Goal: Communication & Community: Answer question/provide support

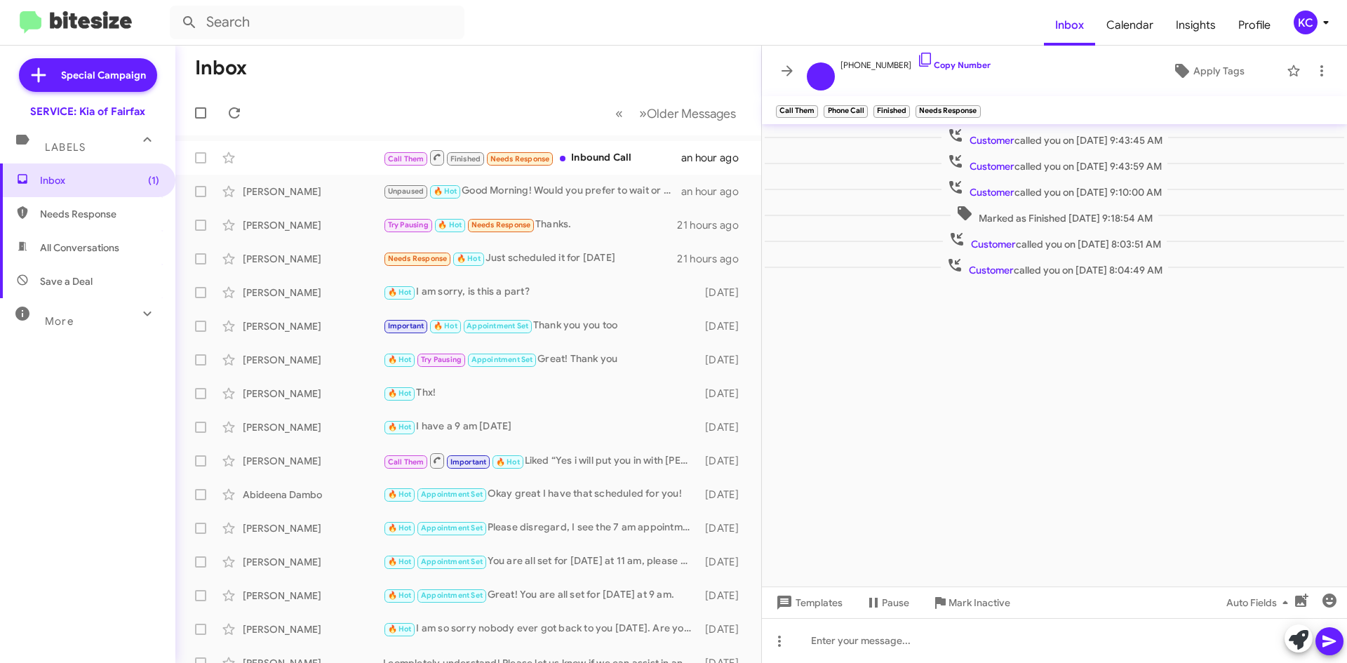
click at [217, 129] on body "Inbox Calendar Insights Profile KC Special Campaign SERVICE: Kia of Fairfax Lab…" at bounding box center [673, 331] width 1347 height 663
click at [217, 129] on mat-toolbar-row "« Previous » Next Older Messages" at bounding box center [468, 112] width 586 height 45
click at [1310, 14] on div "KC" at bounding box center [1306, 23] width 24 height 24
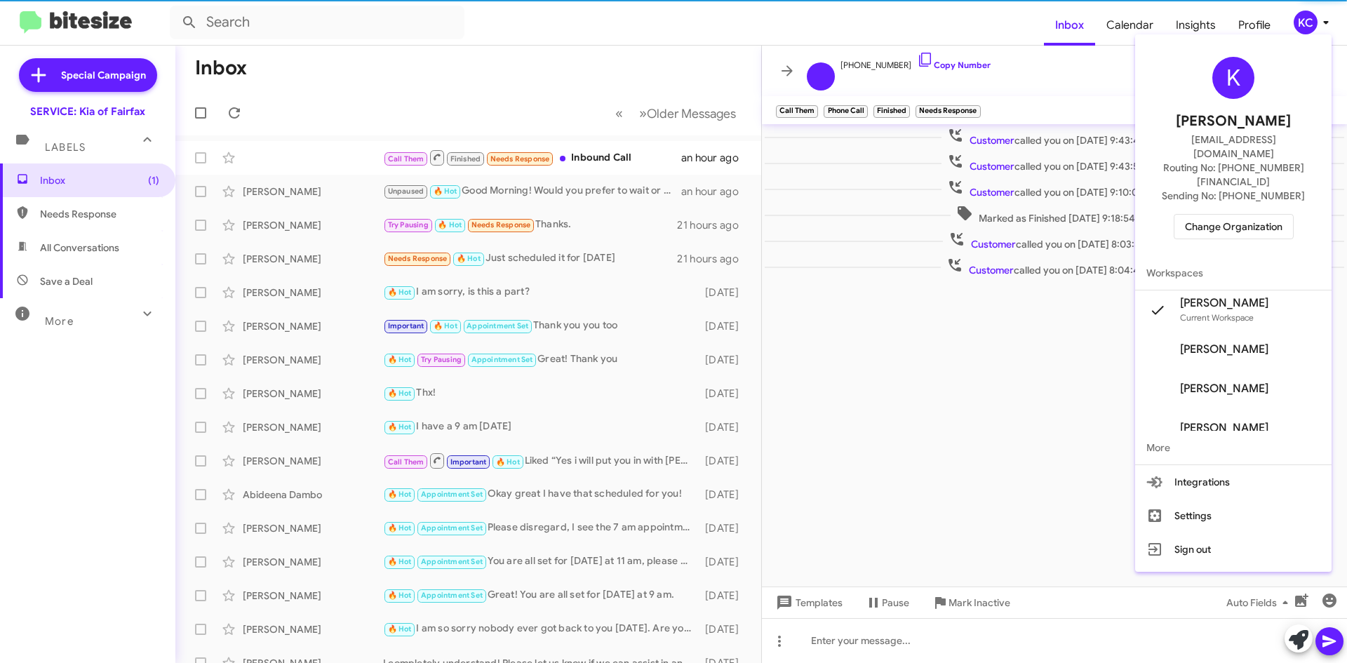
click at [1252, 185] on div "K Kaylee Cole kaycole@ourismancars.com Routing No: +1 (703) 934-8877 Sending No…" at bounding box center [1233, 148] width 196 height 216
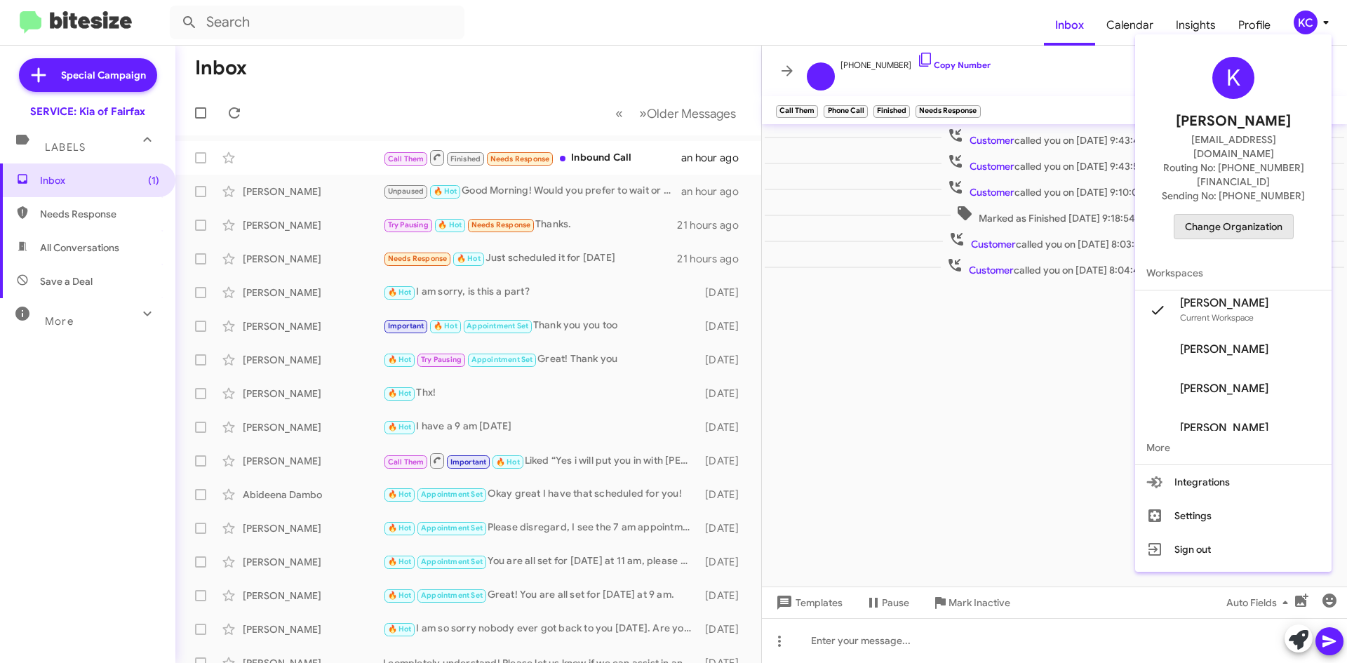
click at [1252, 215] on span "Change Organization" at bounding box center [1234, 227] width 98 height 24
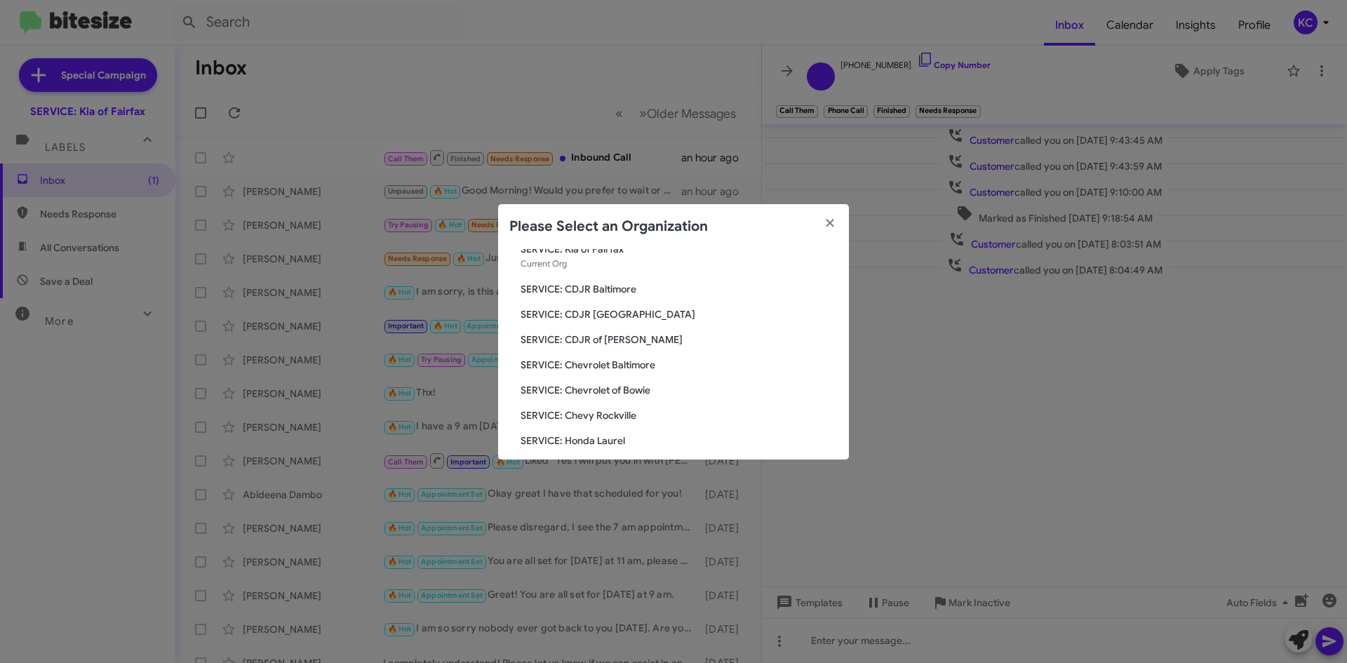
scroll to position [70, 0]
click at [577, 438] on span "SERVICE: Hyundai of Bowie" at bounding box center [679, 442] width 317 height 14
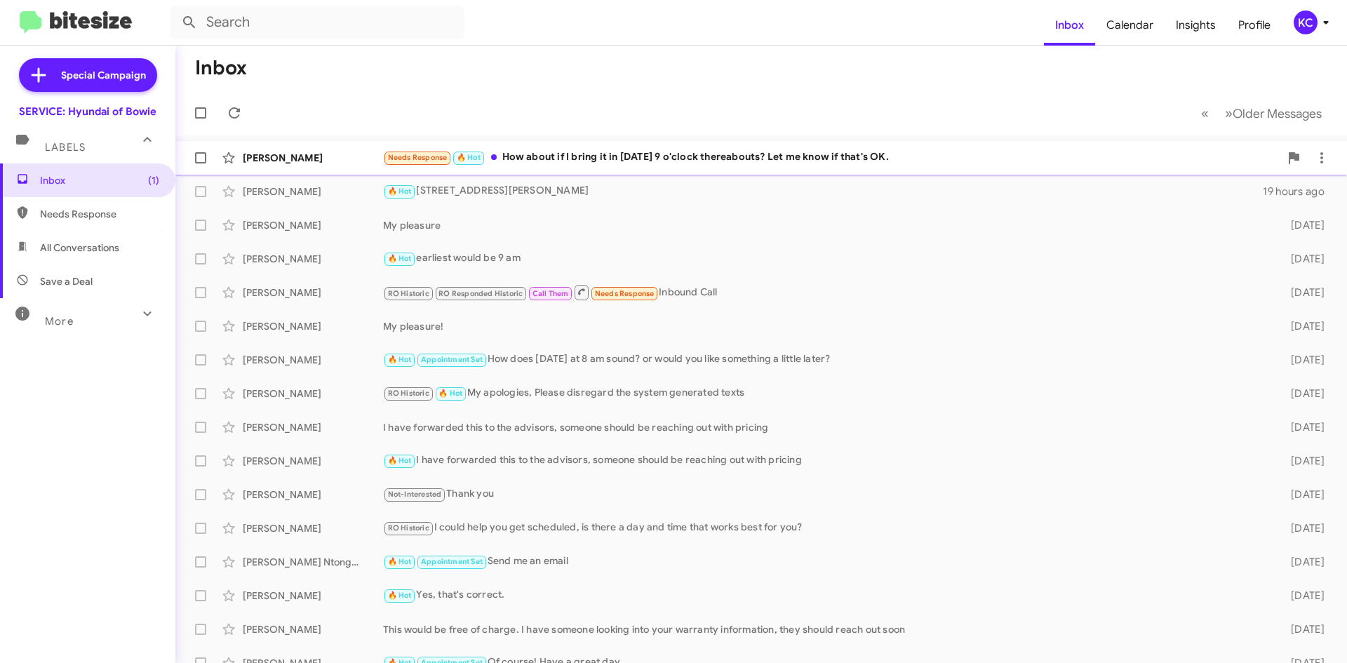
click at [596, 154] on div "Needs Response 🔥 Hot How about if I bring it in on Tuesday 9 o'clock thereabout…" at bounding box center [831, 157] width 897 height 16
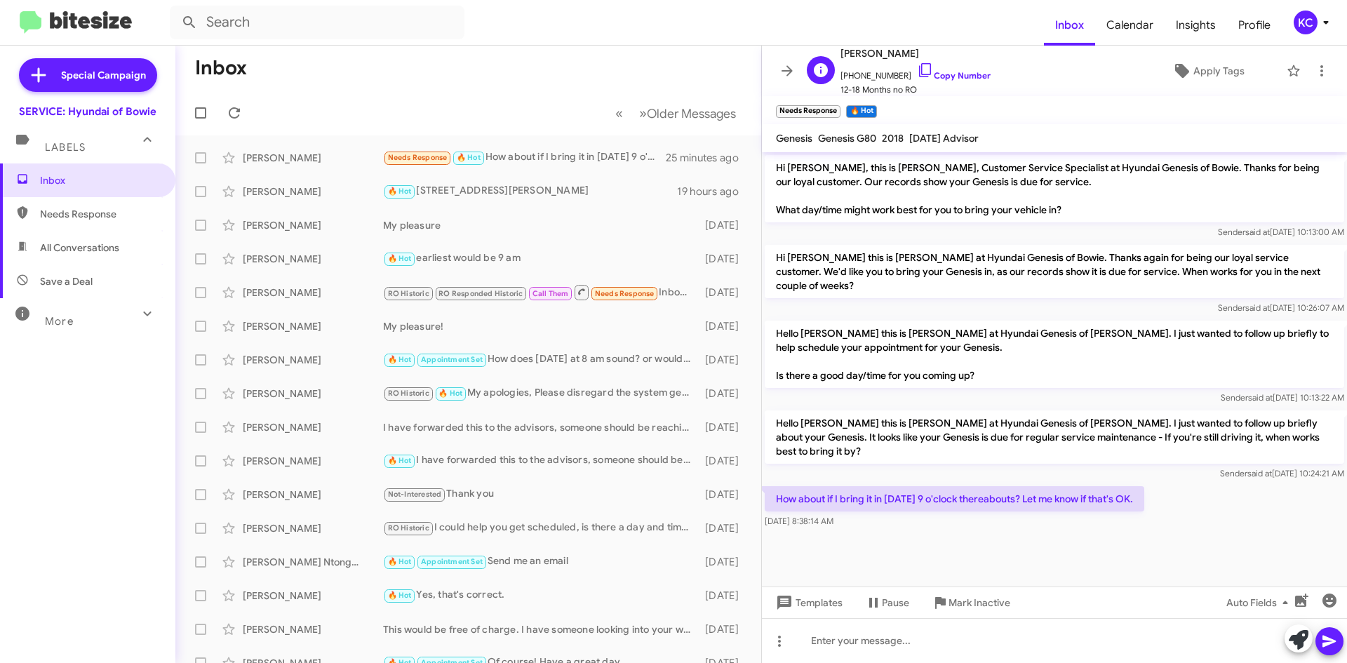
click at [923, 63] on span "+12405086747 Copy Number" at bounding box center [915, 72] width 150 height 21
click at [919, 65] on icon at bounding box center [925, 70] width 12 height 14
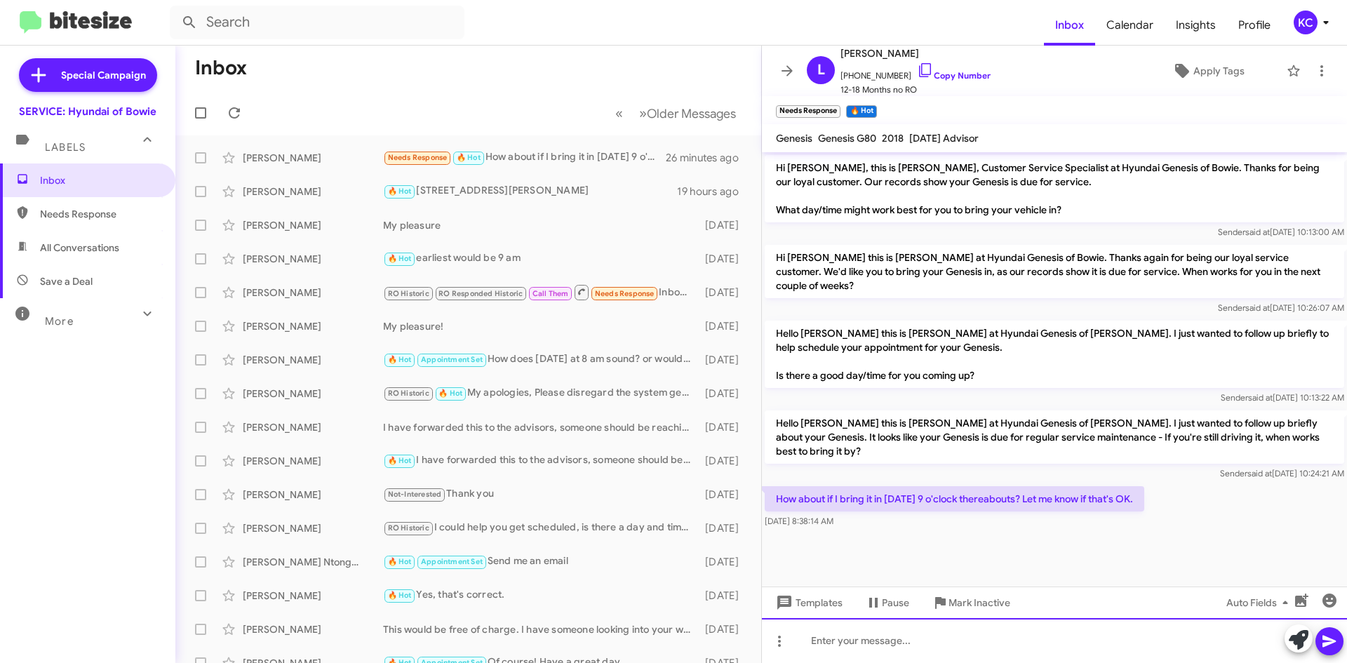
click at [944, 640] on div at bounding box center [1054, 640] width 585 height 45
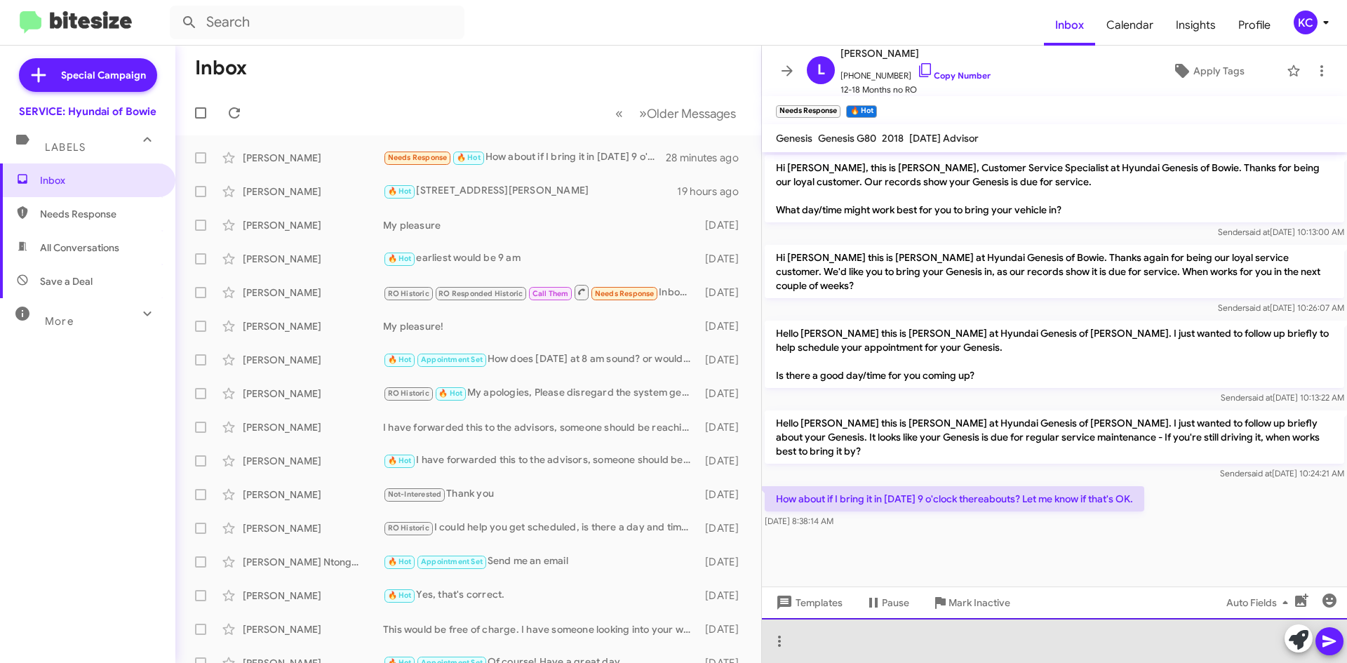
click at [1022, 644] on div at bounding box center [1054, 640] width 585 height 45
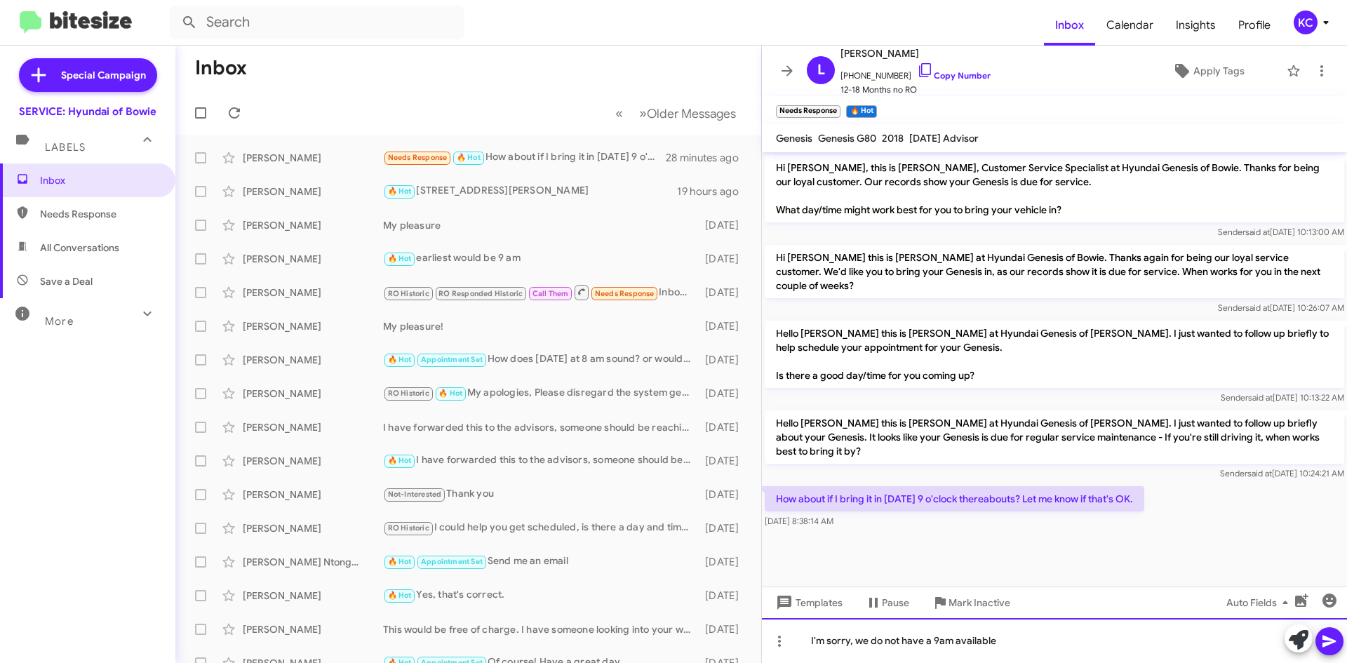
click at [979, 640] on div "I'm sorry, we do not have a 9am available" at bounding box center [1054, 640] width 585 height 45
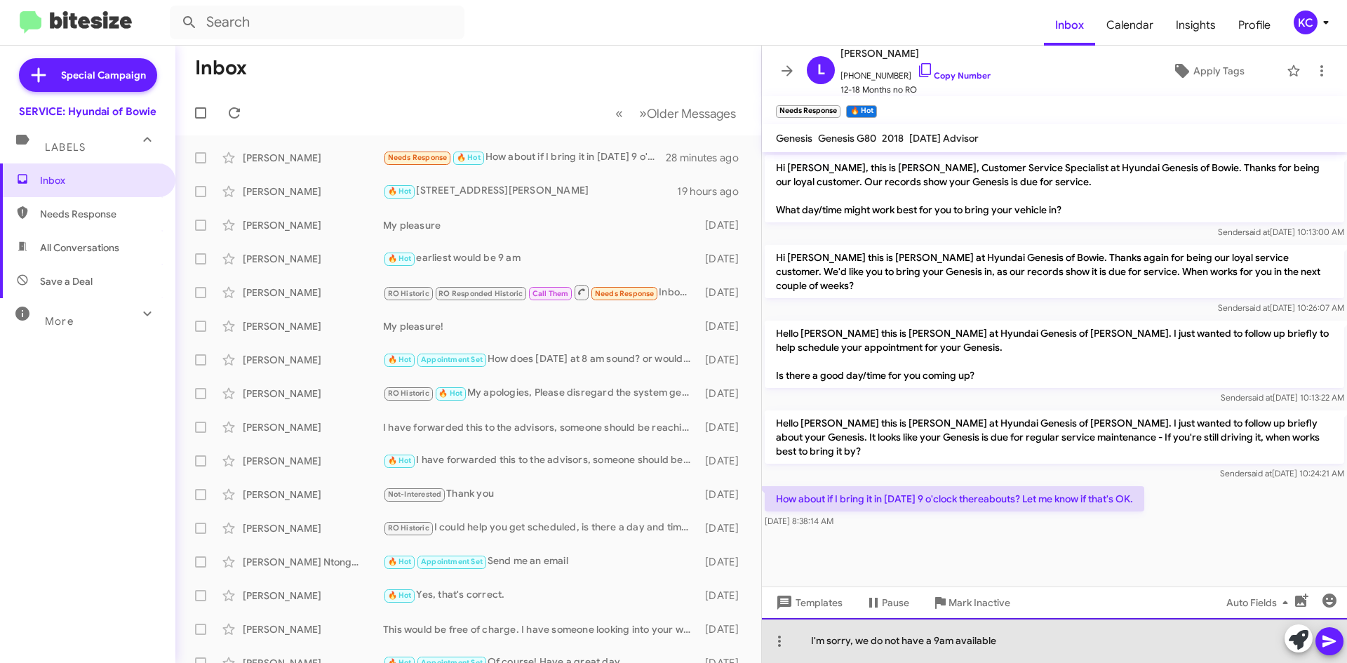
click at [979, 640] on div "I'm sorry, we do not have a 9am available" at bounding box center [1054, 640] width 585 height 45
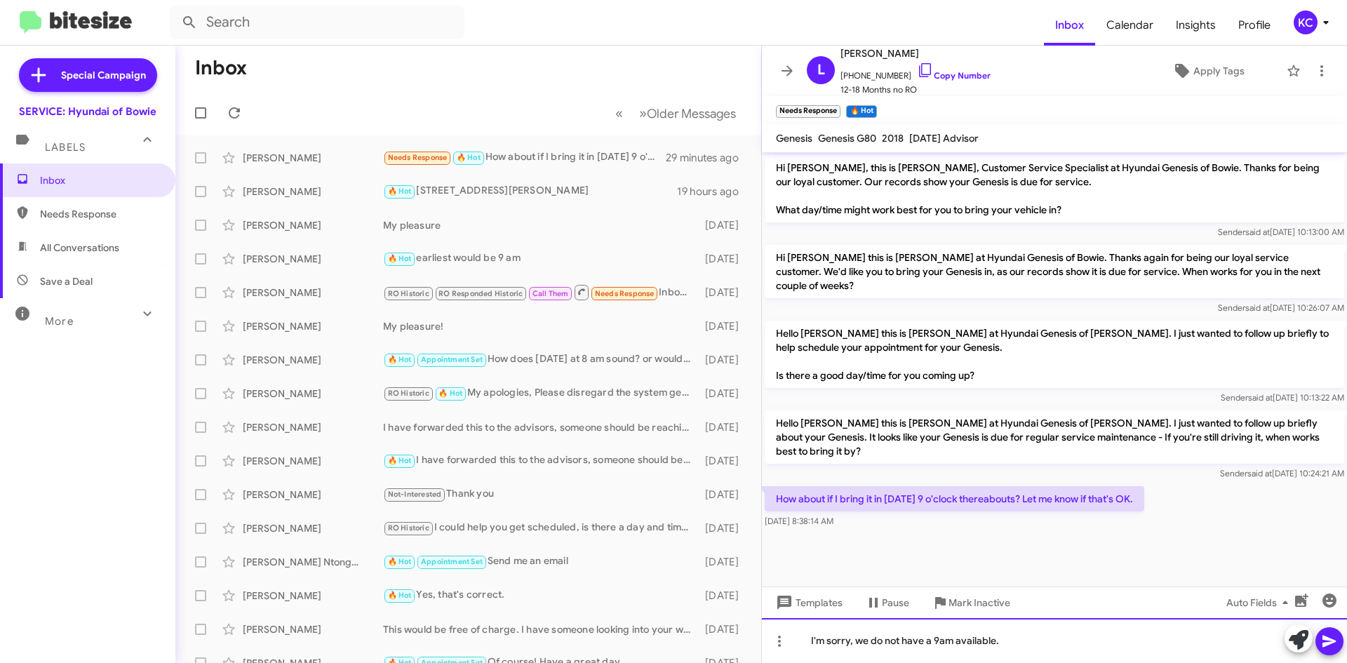
click at [1148, 643] on div "I'm sorry, we do not have a 9am available." at bounding box center [1054, 640] width 585 height 45
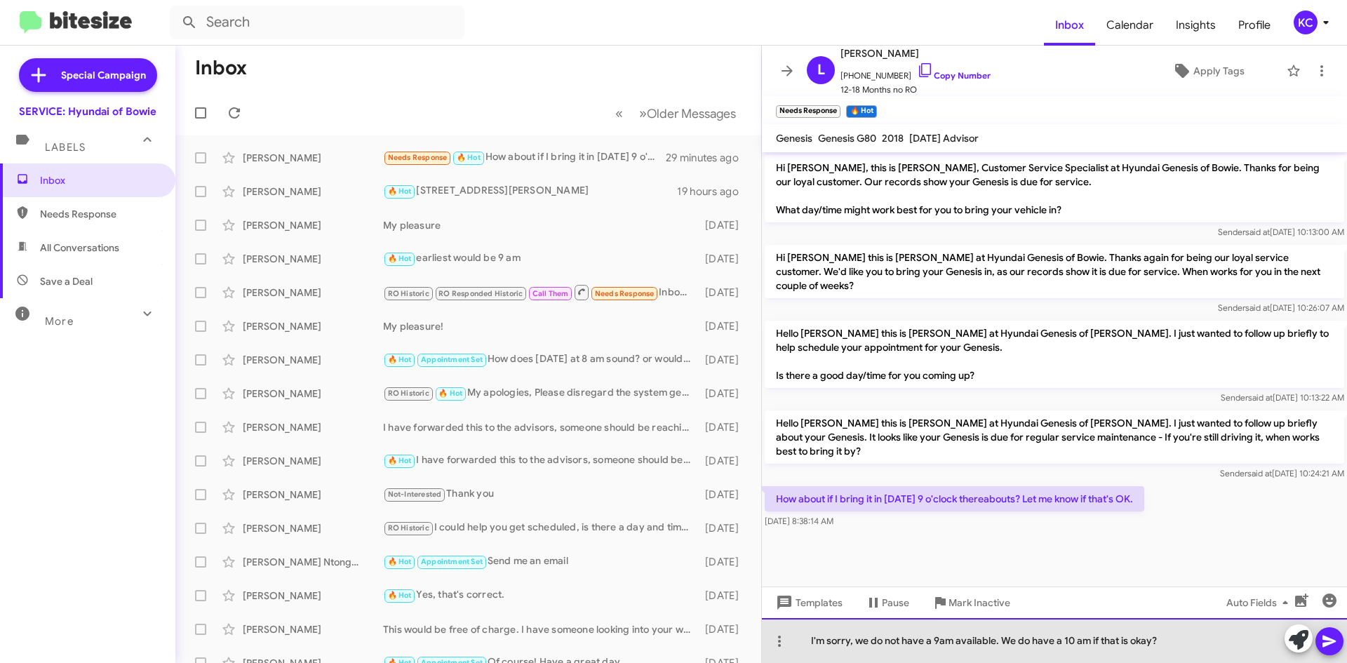
click at [1093, 641] on div "I'm sorry, we do not have a 9am available. We do have a 10 am if that is okay?" at bounding box center [1054, 640] width 585 height 45
click at [1095, 637] on div "I'm sorry, we do not have a 9am available. We do have a 10 am if that is okay?" at bounding box center [1054, 640] width 585 height 45
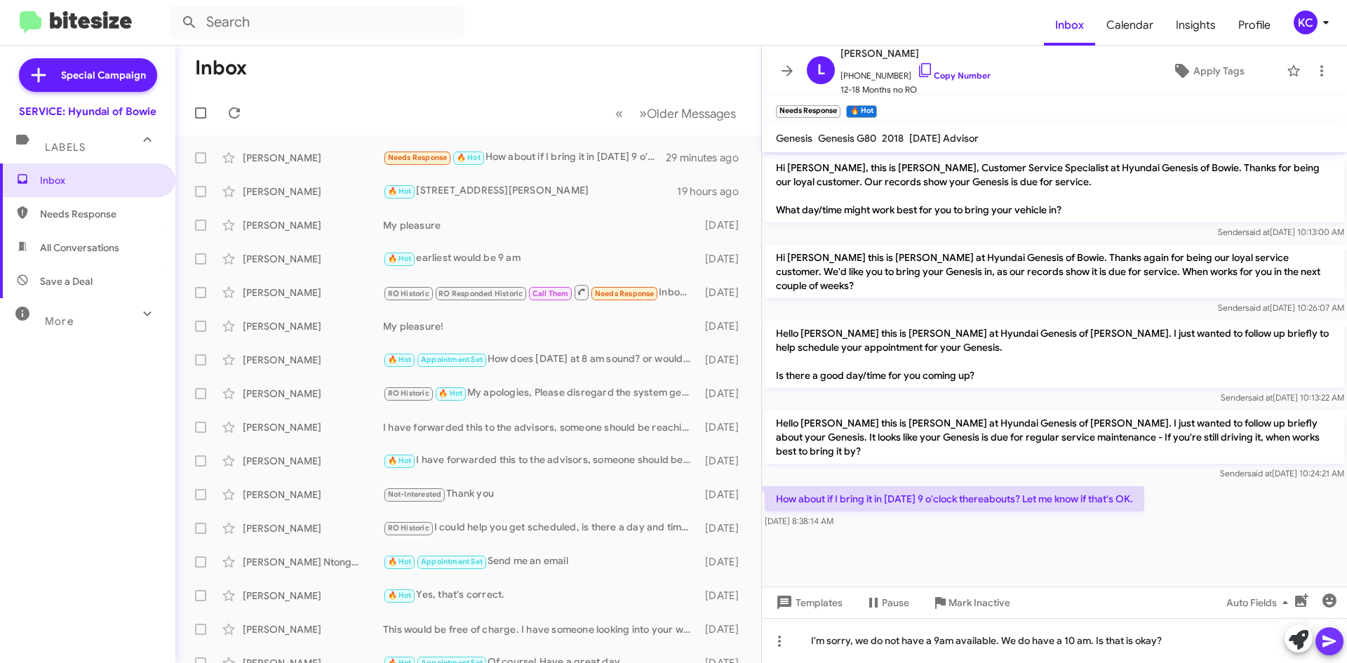
click at [1332, 644] on icon at bounding box center [1329, 641] width 17 height 17
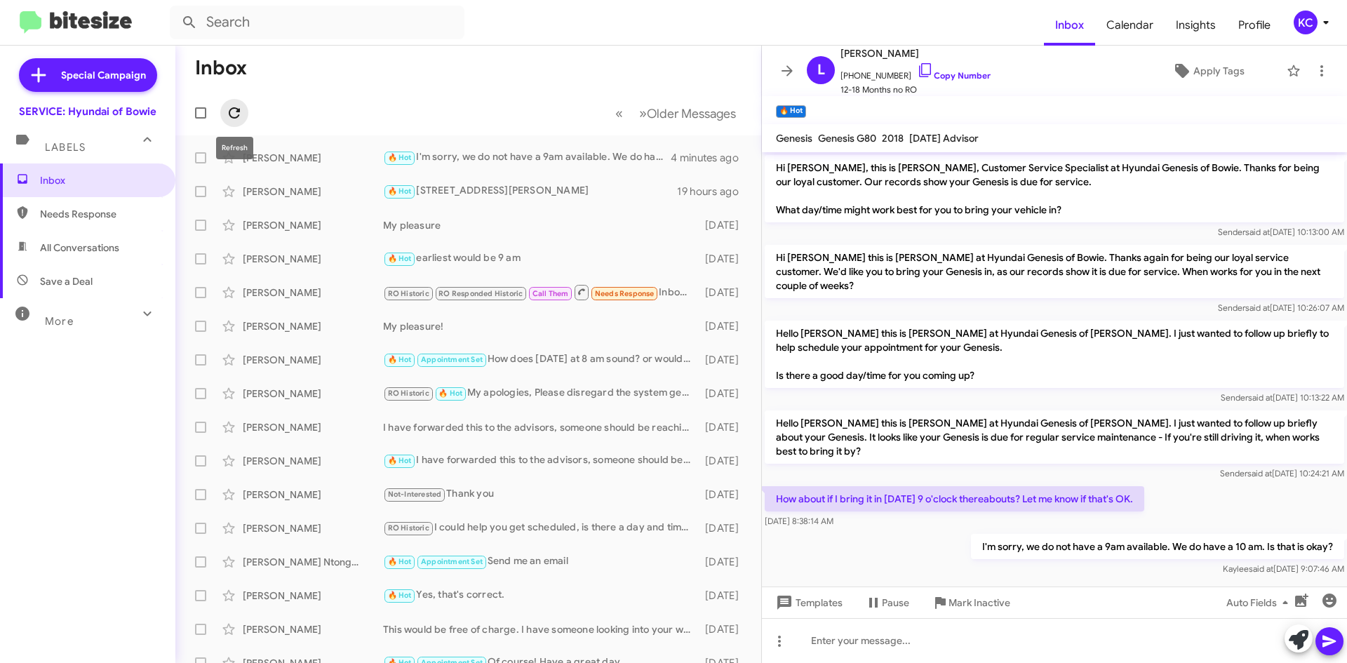
click at [227, 107] on icon at bounding box center [234, 113] width 17 height 17
click at [232, 115] on icon at bounding box center [234, 113] width 17 height 17
click at [240, 111] on icon at bounding box center [234, 112] width 11 height 11
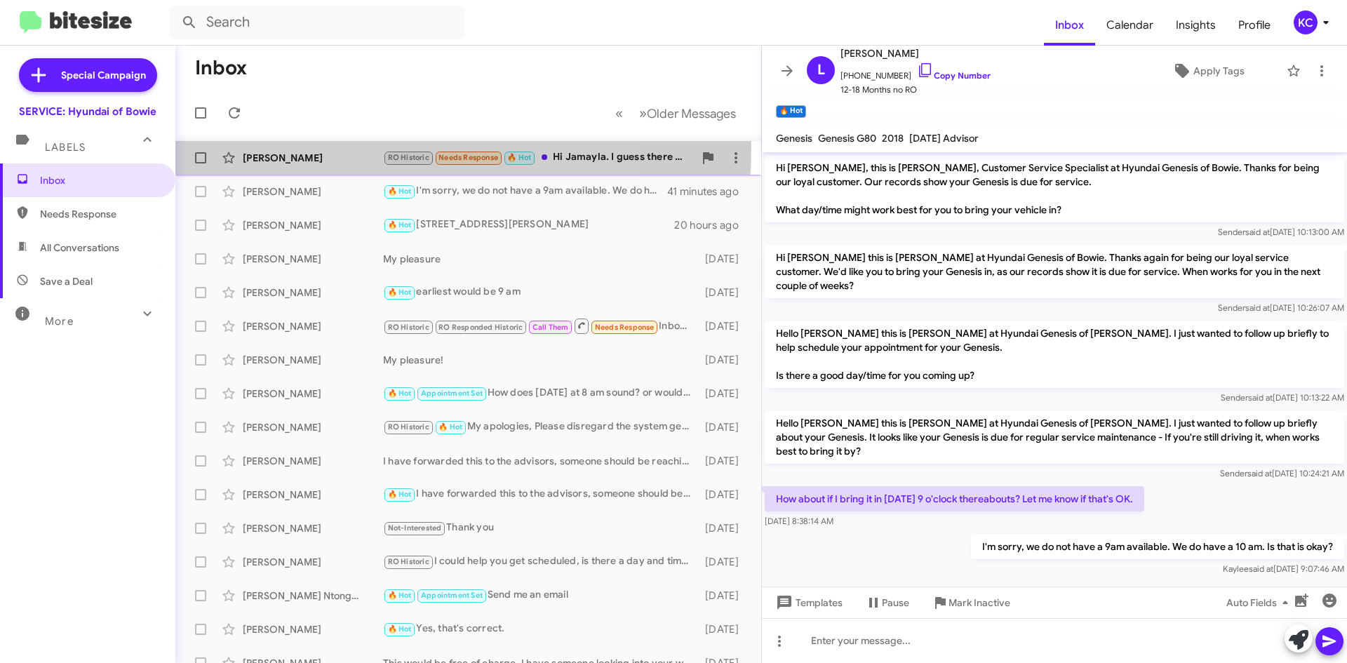
click at [340, 147] on div "Mark Metcalfe RO Historic Needs Response 🔥 Hot Hi Jamayla. I guess there are no…" at bounding box center [468, 158] width 563 height 28
